Goal: Information Seeking & Learning: Learn about a topic

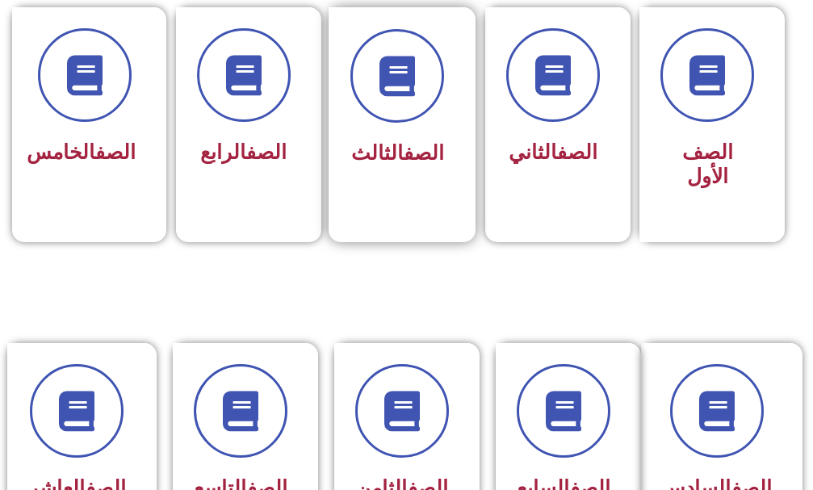
scroll to position [481, 0]
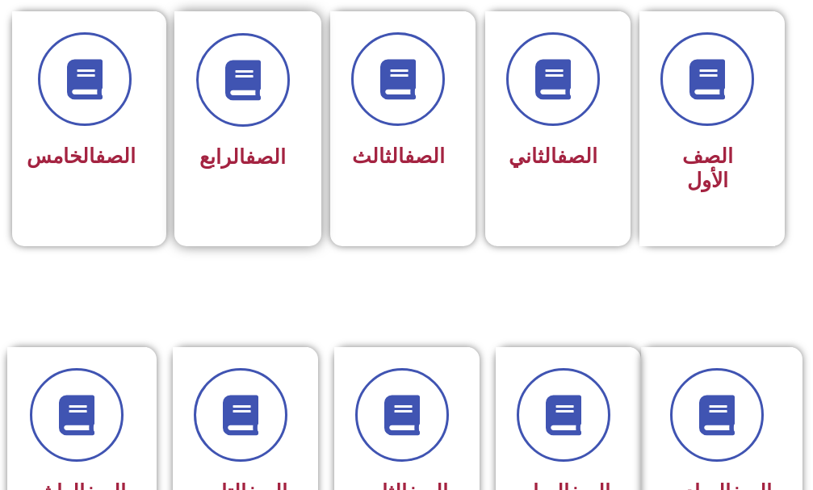
click at [209, 149] on span "الصف الرابع" at bounding box center [243, 156] width 86 height 23
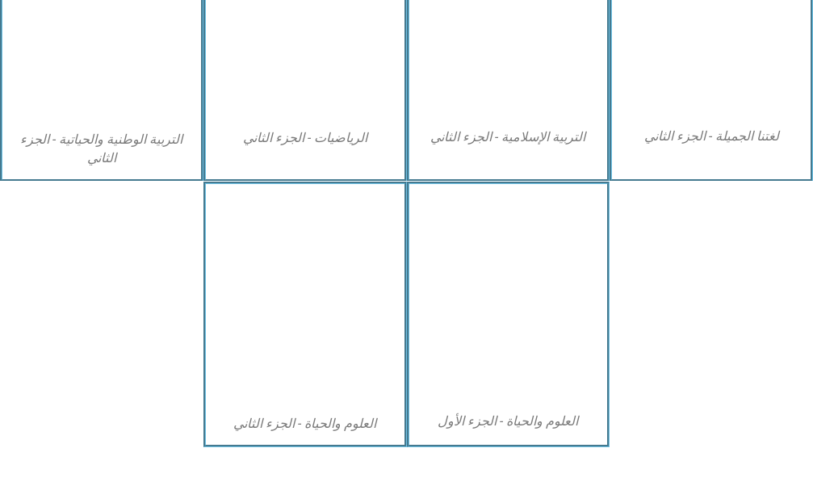
scroll to position [969, 0]
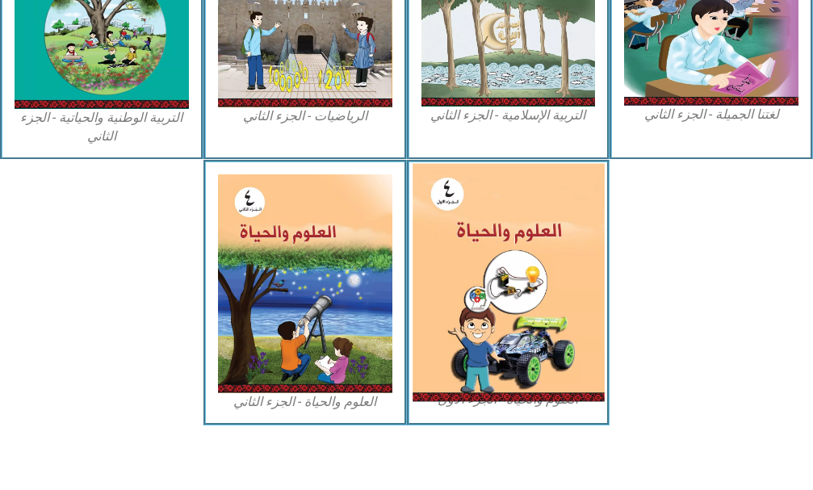
click at [593, 268] on img at bounding box center [508, 283] width 191 height 238
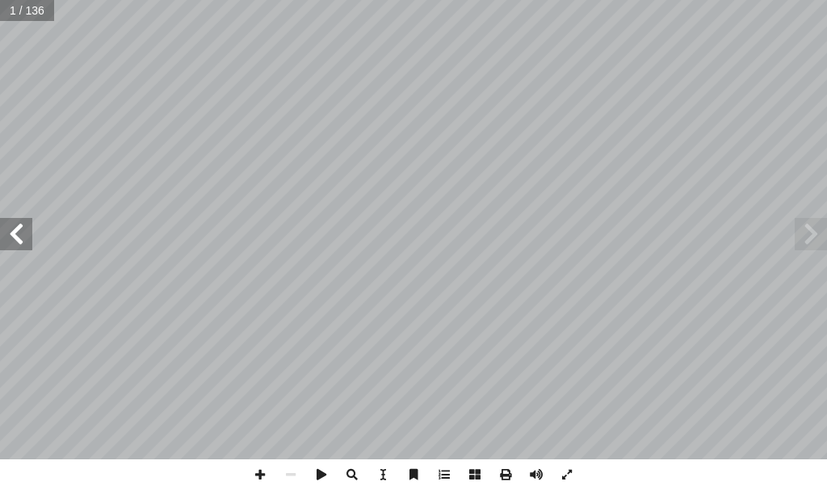
click at [0, 232] on span at bounding box center [16, 234] width 32 height 32
click at [6, 224] on span at bounding box center [16, 234] width 32 height 32
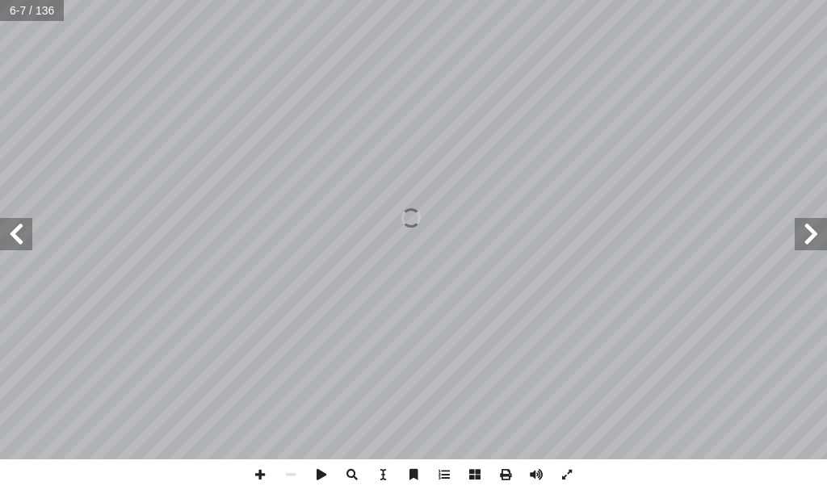
click at [5, 227] on span at bounding box center [16, 234] width 32 height 32
click at [0, 233] on span at bounding box center [16, 234] width 32 height 32
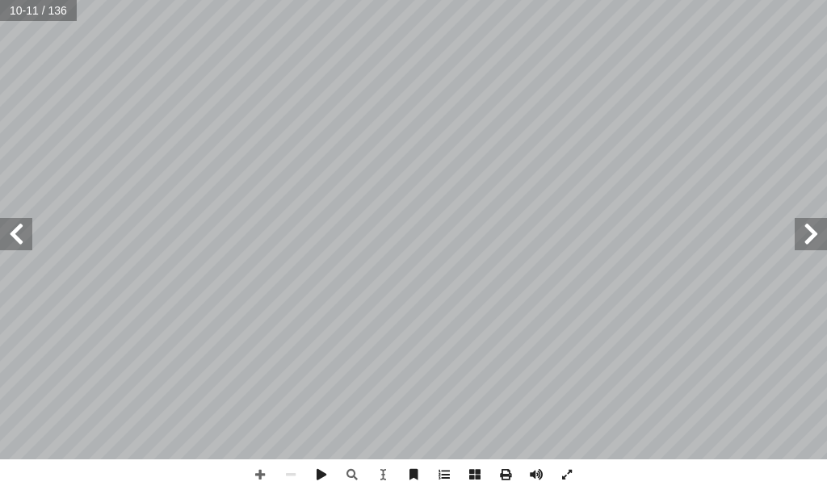
click at [4, 220] on span at bounding box center [16, 234] width 32 height 32
click at [254, 470] on span at bounding box center [260, 475] width 31 height 31
